Goal: Navigation & Orientation: Find specific page/section

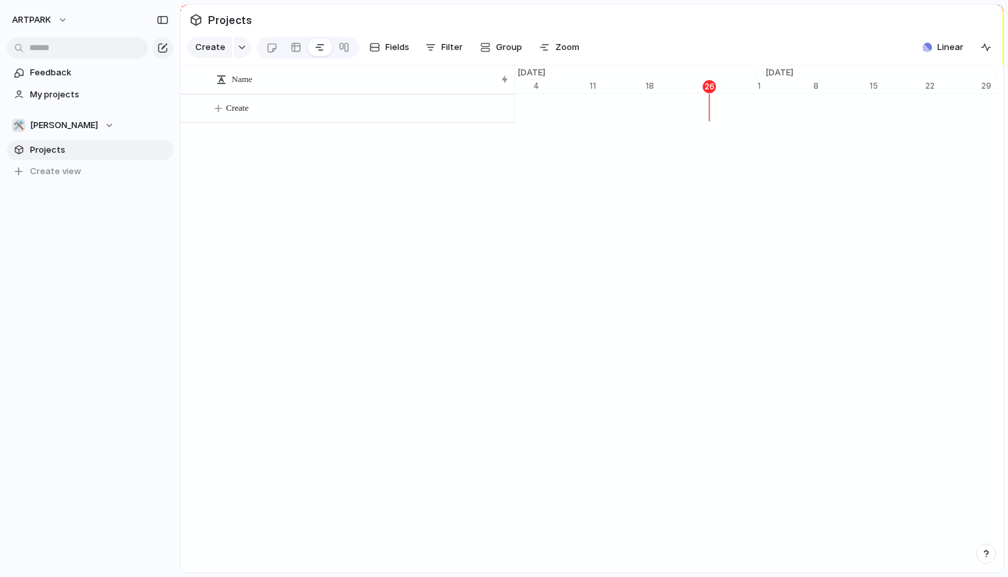
scroll to position [0, 8777]
click at [325, 52] on link at bounding box center [320, 47] width 24 height 21
click at [341, 53] on div at bounding box center [344, 47] width 11 height 21
click at [315, 47] on div at bounding box center [320, 47] width 11 height 21
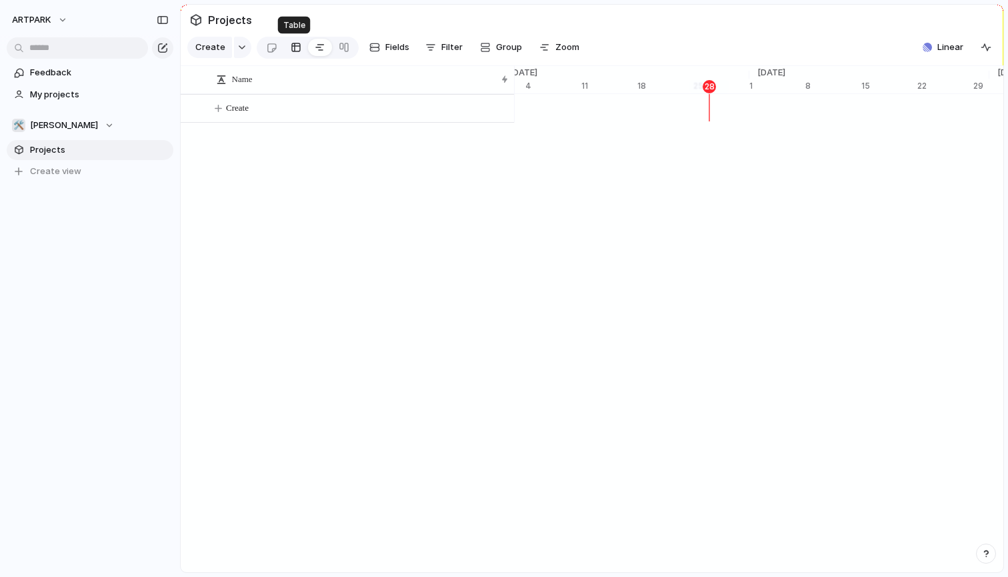
click at [294, 47] on div at bounding box center [296, 47] width 11 height 21
click at [272, 45] on div at bounding box center [271, 48] width 11 height 22
click at [295, 48] on div at bounding box center [296, 47] width 11 height 21
click at [308, 49] on link at bounding box center [320, 47] width 24 height 21
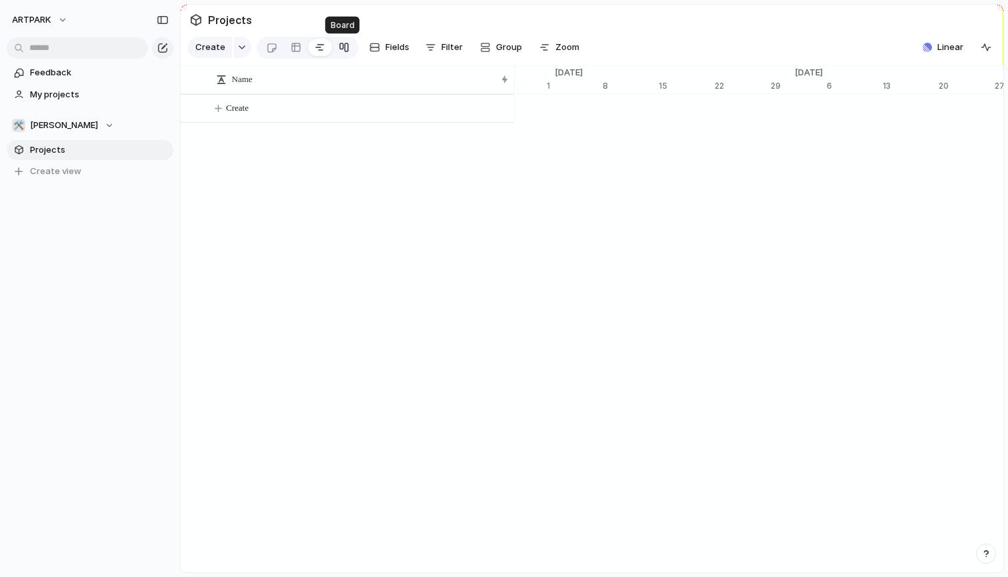
click at [339, 51] on div at bounding box center [344, 47] width 11 height 21
click at [387, 51] on span "Fields" at bounding box center [397, 47] width 24 height 13
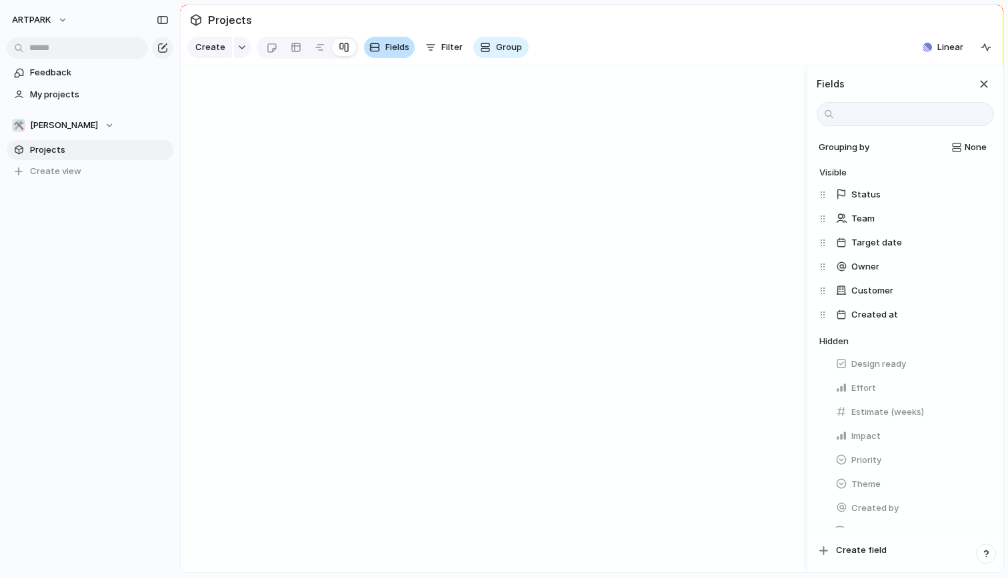
click at [387, 51] on span "Fields" at bounding box center [397, 47] width 24 height 13
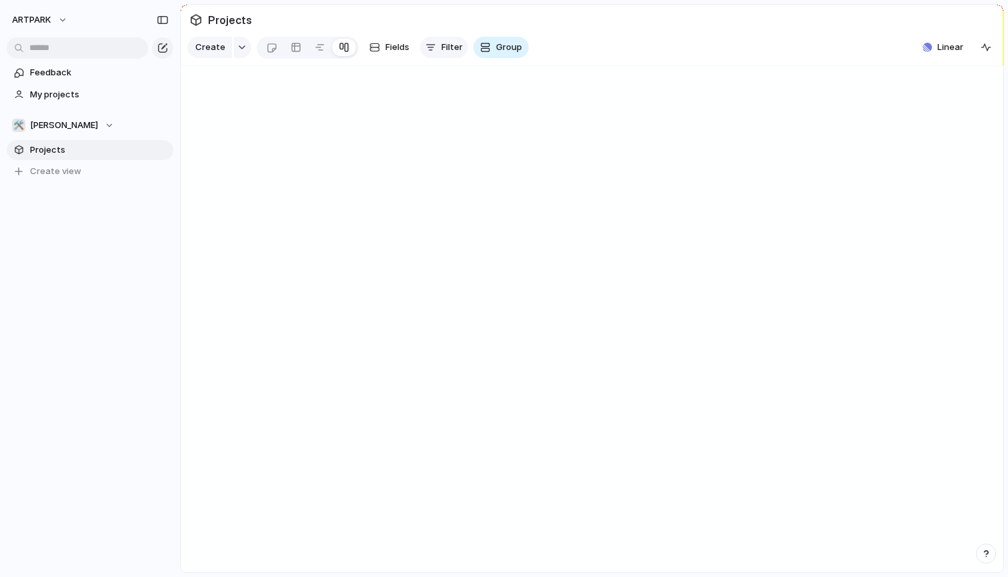
click at [449, 51] on span "Filter" at bounding box center [451, 47] width 21 height 13
click at [507, 49] on span "Group" at bounding box center [509, 47] width 26 height 13
click at [439, 342] on div "Customer Priority Impact Design ready Status Theme Effort Owner Created by" at bounding box center [504, 288] width 1008 height 577
click at [496, 46] on span "Group" at bounding box center [509, 47] width 26 height 13
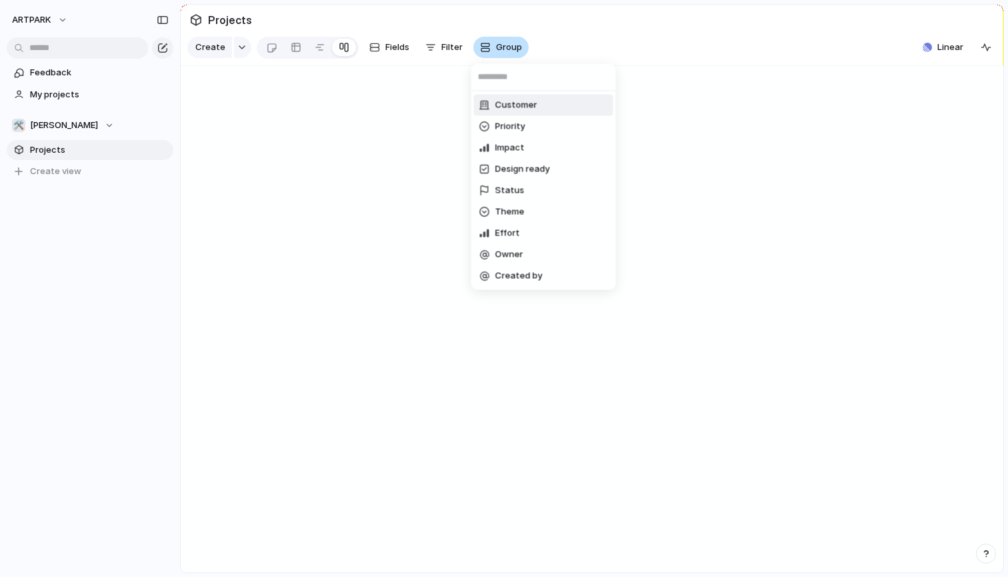
click at [496, 46] on div "Customer Priority Impact Design ready Status Theme Effort Owner Created by" at bounding box center [504, 288] width 1008 height 577
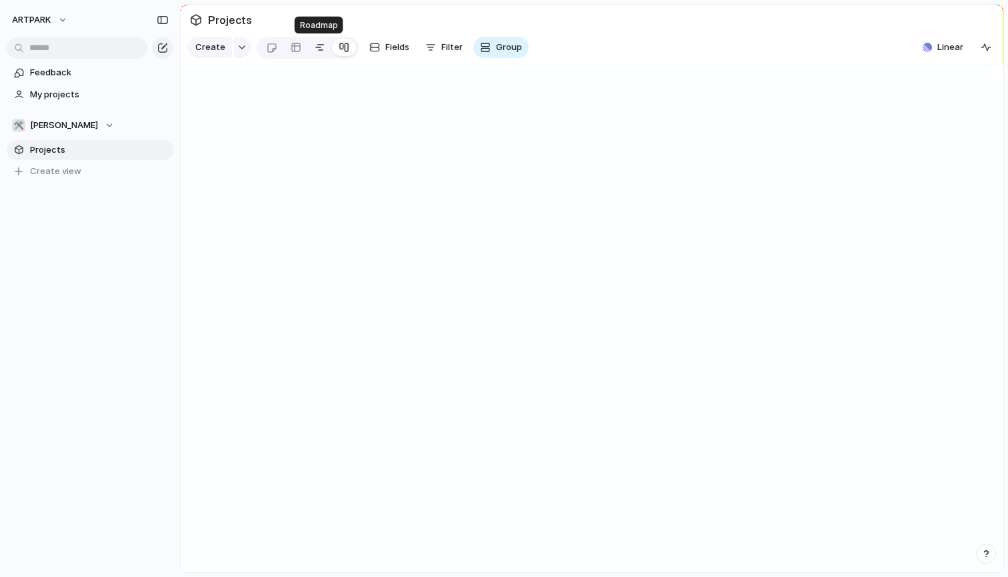
click at [320, 48] on div at bounding box center [320, 47] width 11 height 21
click at [756, 90] on div "[DATE]" at bounding box center [758, 86] width 40 height 13
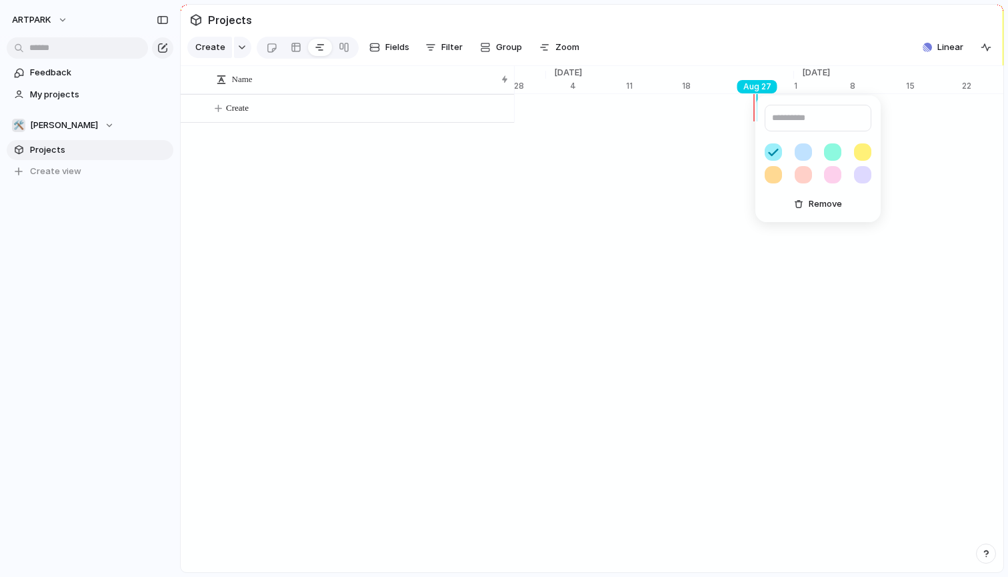
click at [664, 299] on div "Remove" at bounding box center [504, 288] width 1008 height 577
